Goal: Task Accomplishment & Management: Manage account settings

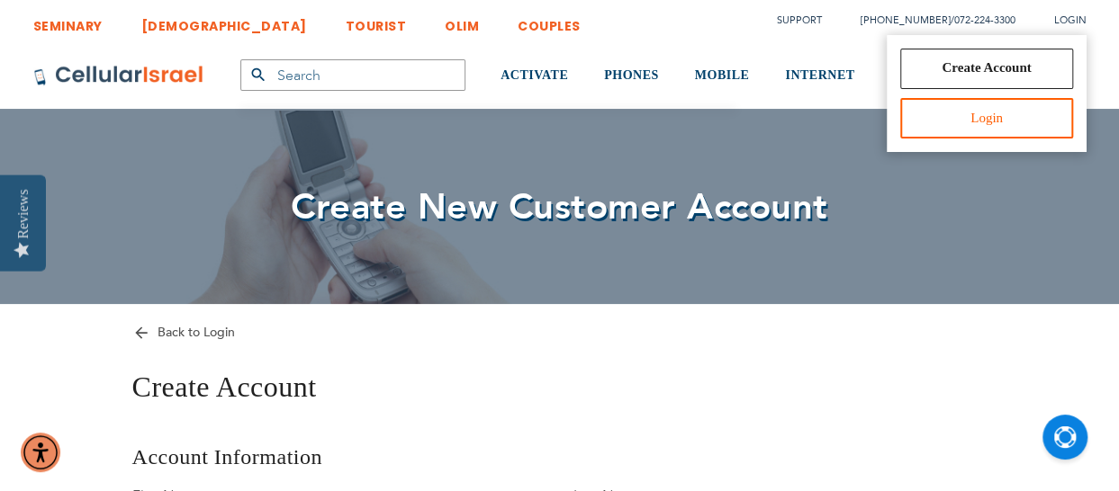
click at [999, 119] on link "Login" at bounding box center [986, 118] width 172 height 40
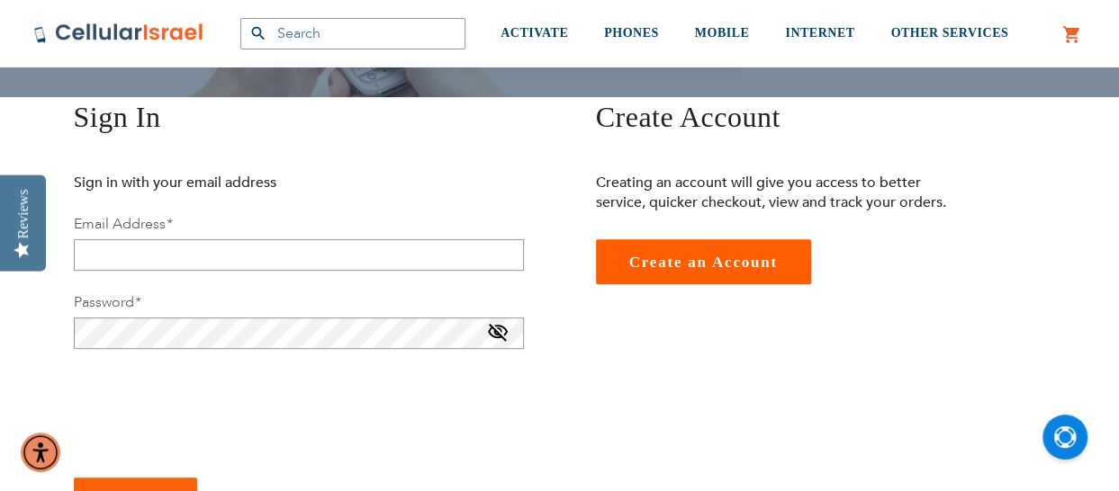
scroll to position [209, 0]
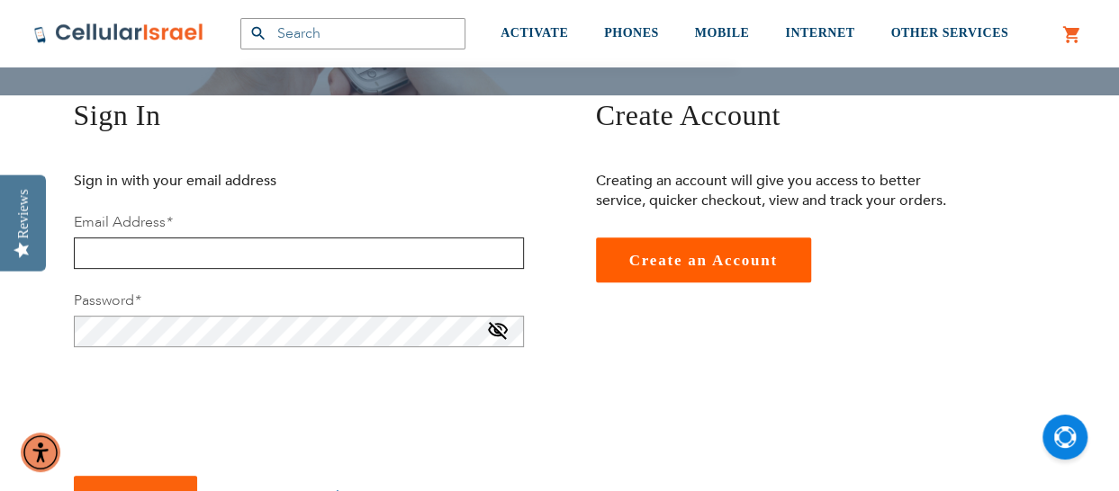
click at [331, 244] on input "email" at bounding box center [299, 253] width 450 height 31
type input "elyssakushner@aol.com"
checkbox input "true"
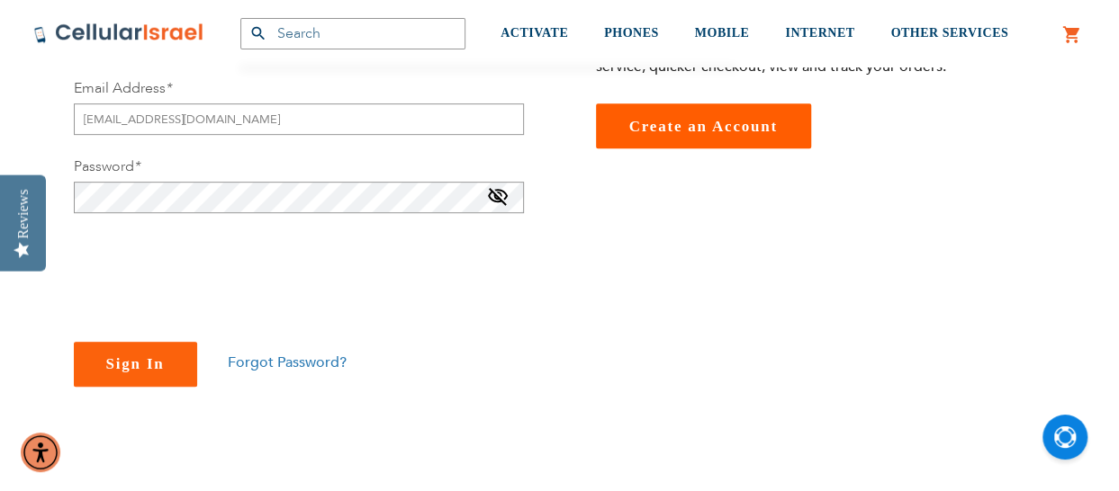
scroll to position [344, 0]
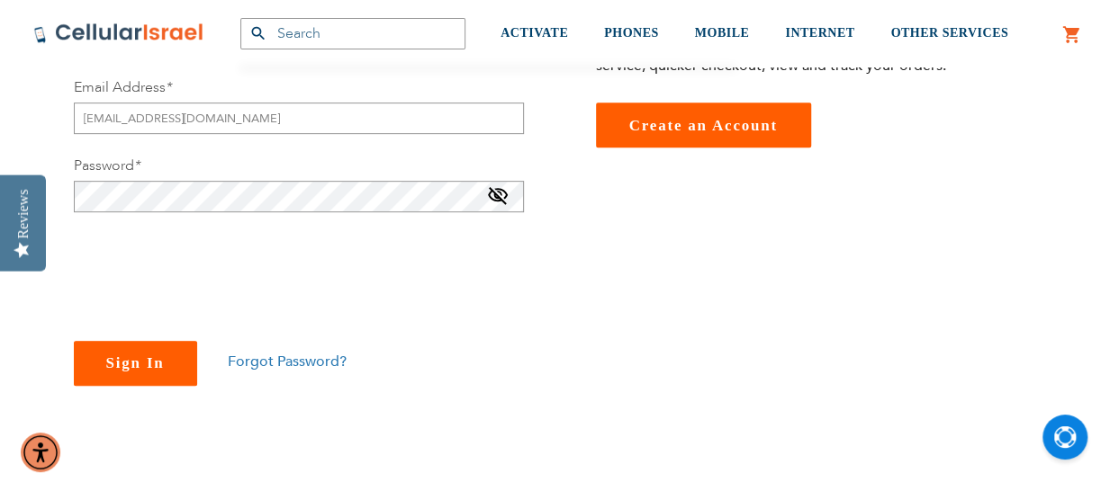
click at [138, 371] on span "Sign In" at bounding box center [135, 363] width 58 height 17
